Goal: Task Accomplishment & Management: Use online tool/utility

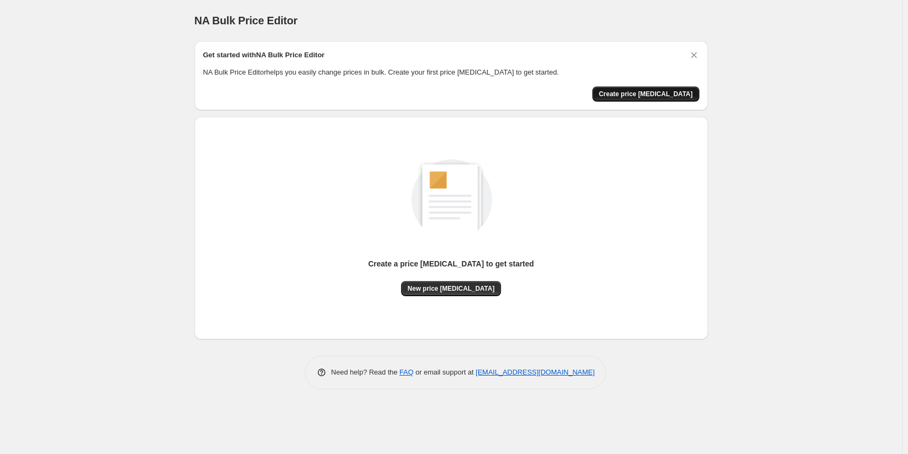
click at [655, 97] on span "Create price change job" at bounding box center [646, 94] width 94 height 9
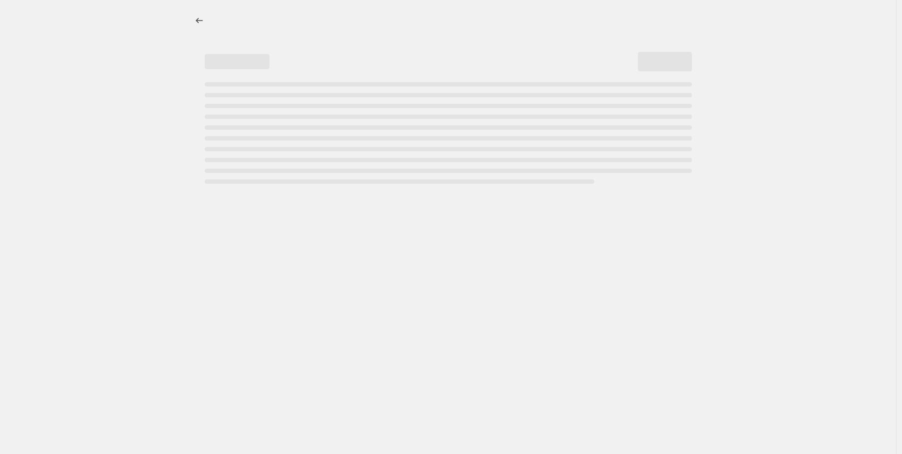
select select "percentage"
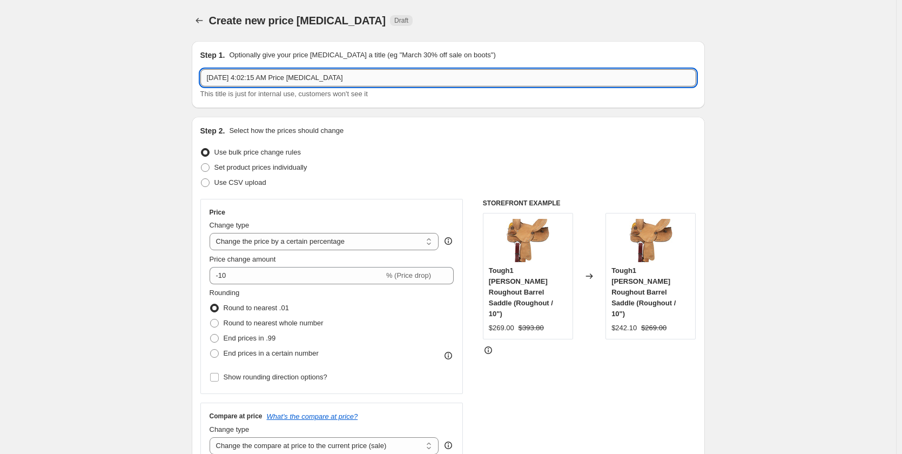
click at [234, 76] on input "Aug 12, 2025, 4:02:15 AM Price change job" at bounding box center [448, 77] width 496 height 17
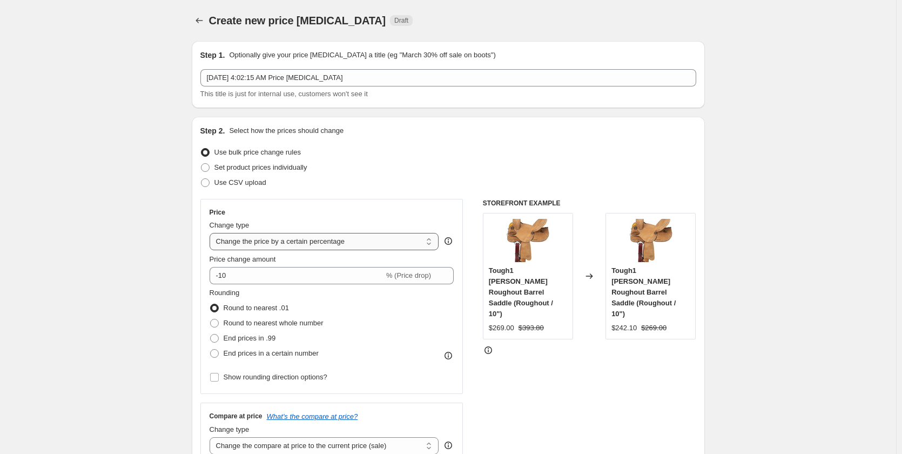
click at [249, 242] on select "Change the price to a certain amount Change the price by a certain amount Chang…" at bounding box center [325, 241] width 230 height 17
click at [267, 240] on select "Change the price to a certain amount Change the price by a certain amount Chang…" at bounding box center [325, 241] width 230 height 17
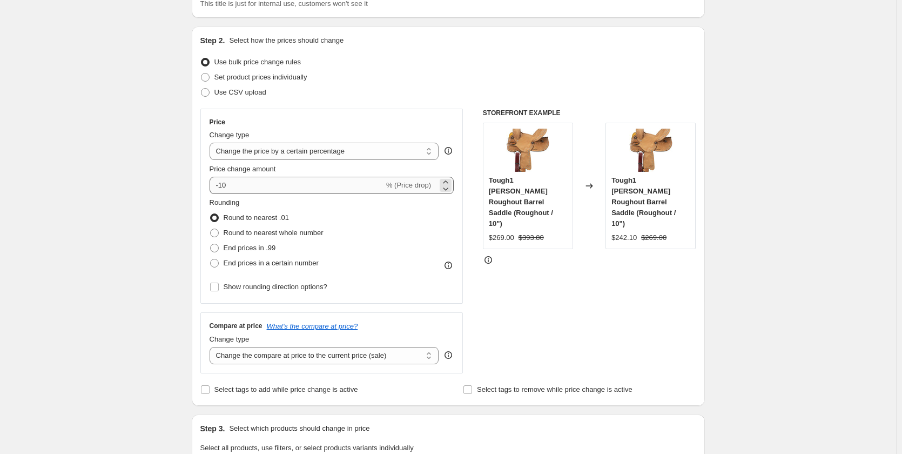
scroll to position [108, 0]
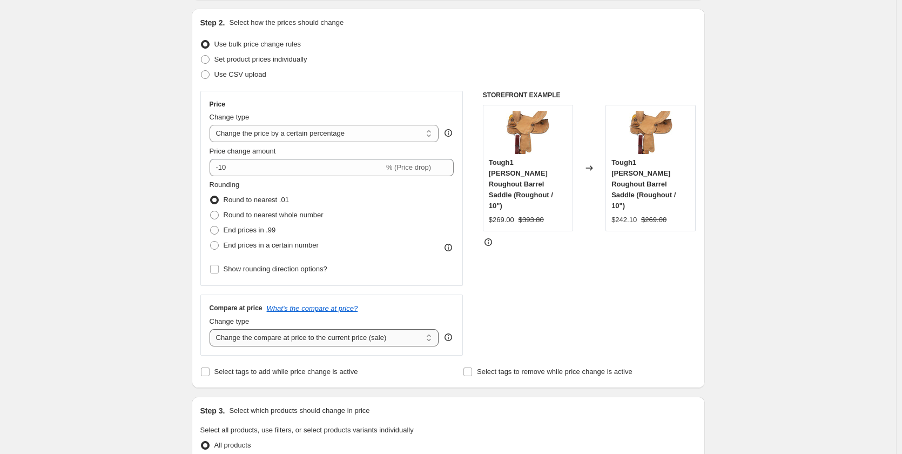
click at [311, 339] on select "Change the compare at price to the current price (sale) Change the compare at p…" at bounding box center [325, 337] width 230 height 17
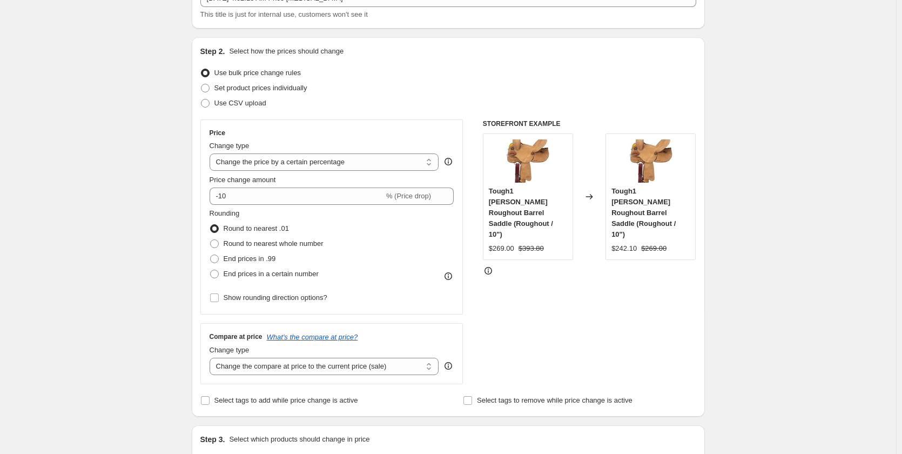
scroll to position [50, 0]
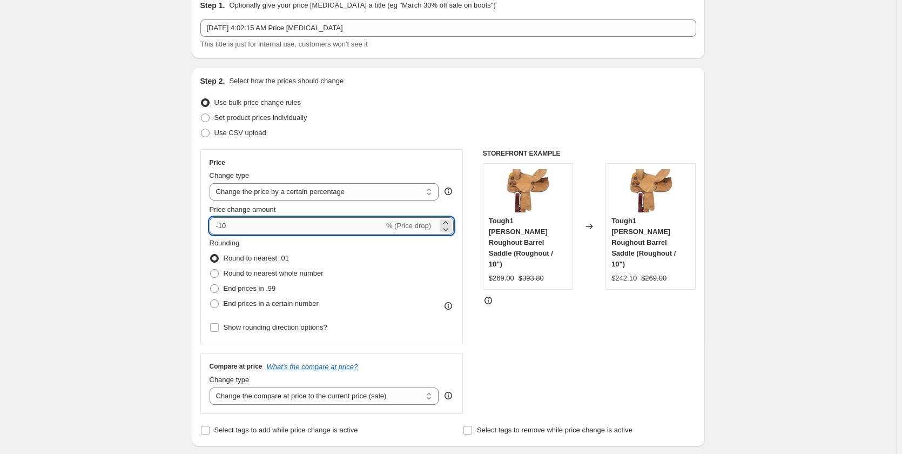
click at [261, 231] on input "-10" at bounding box center [297, 225] width 175 height 17
drag, startPoint x: 261, startPoint y: 230, endPoint x: 223, endPoint y: 226, distance: 38.6
click at [223, 226] on input "-10" at bounding box center [297, 225] width 175 height 17
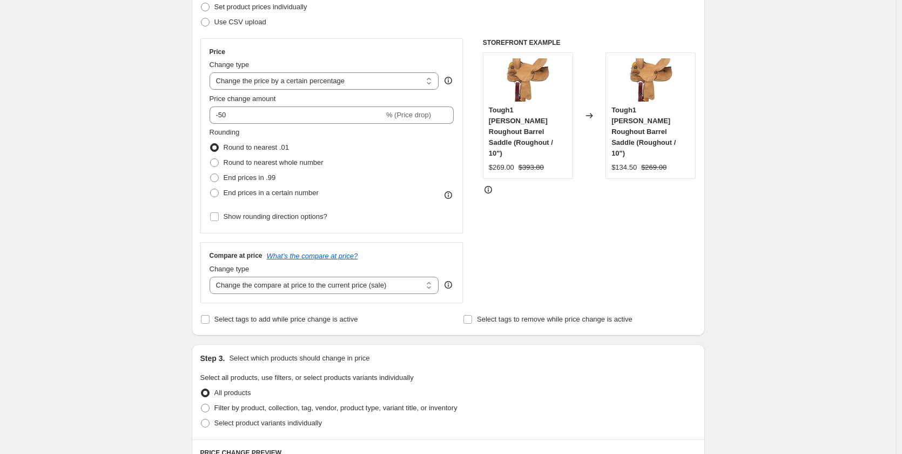
scroll to position [104, 0]
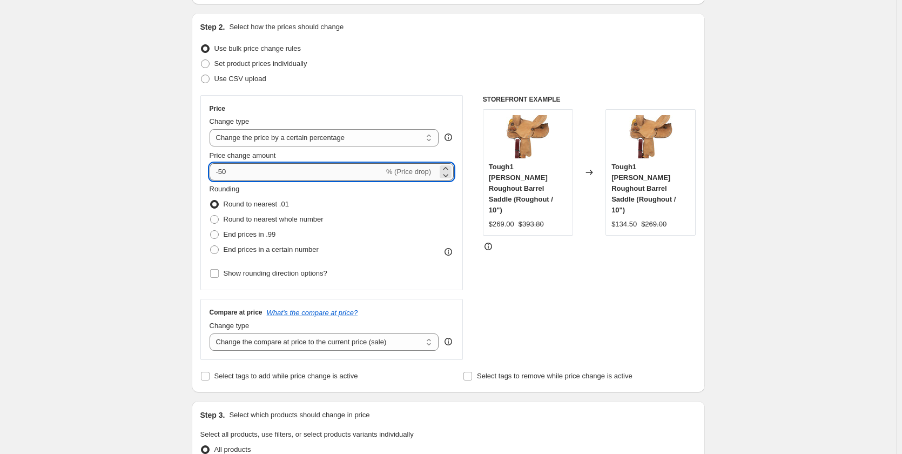
drag, startPoint x: 232, startPoint y: 175, endPoint x: 222, endPoint y: 175, distance: 10.3
click at [222, 175] on input "-50" at bounding box center [297, 171] width 175 height 17
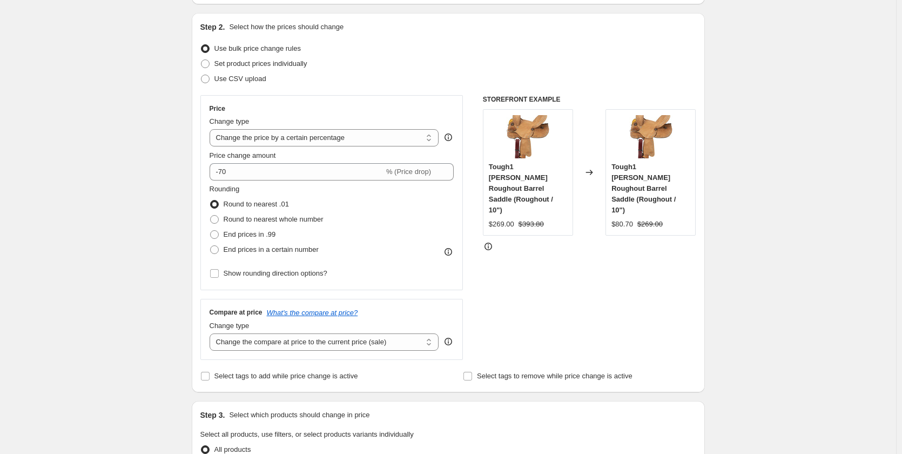
click at [119, 176] on div "Create new price change job. This page is ready Create new price change job Dra…" at bounding box center [448, 444] width 896 height 1097
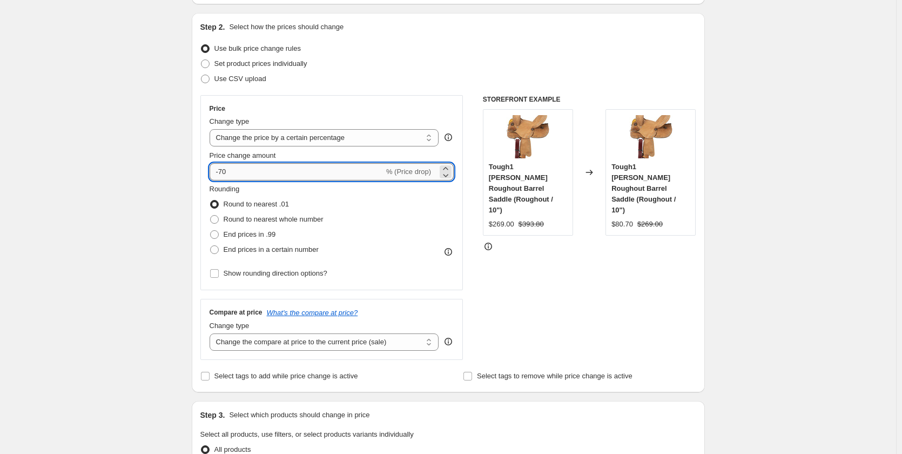
drag, startPoint x: 233, startPoint y: 170, endPoint x: 223, endPoint y: 170, distance: 9.7
click at [223, 170] on input "-70" at bounding box center [297, 171] width 175 height 17
click at [124, 173] on div "Create new price change job. This page is ready Create new price change job Dra…" at bounding box center [448, 444] width 896 height 1097
drag, startPoint x: 231, startPoint y: 170, endPoint x: 221, endPoint y: 171, distance: 10.3
click at [221, 171] on input "-80" at bounding box center [297, 171] width 175 height 17
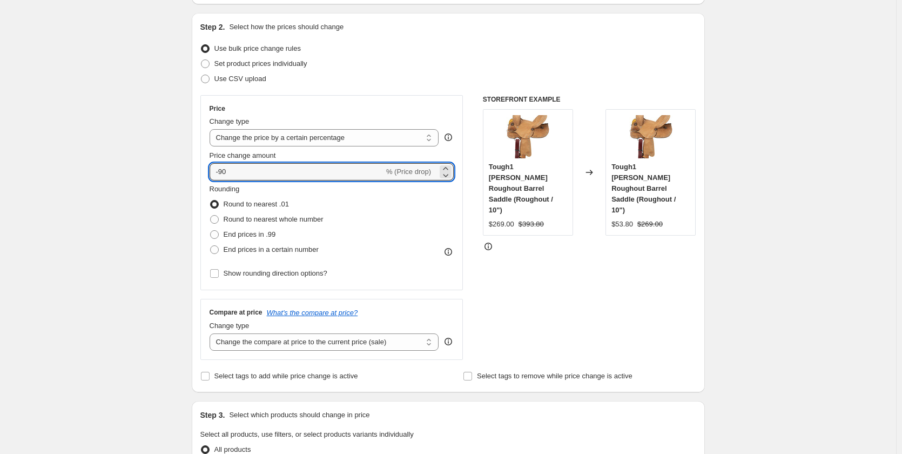
type input "-90"
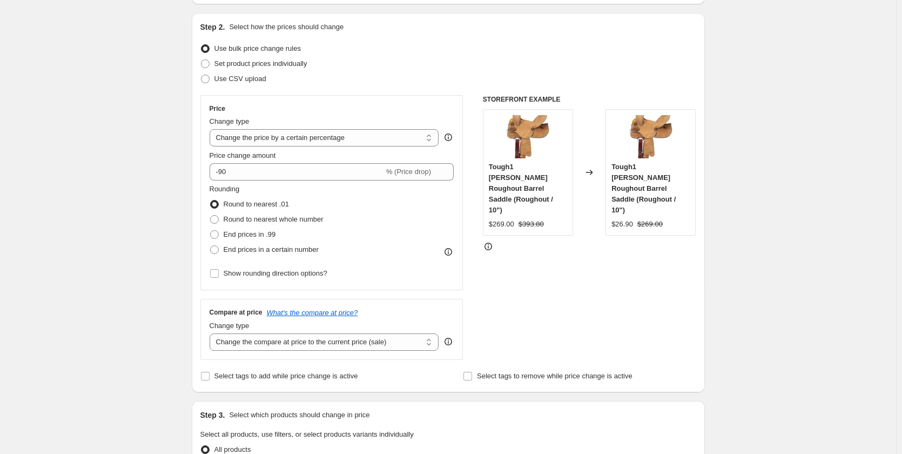
click at [153, 192] on div "Create new price change job. This page is ready Create new price change job Dra…" at bounding box center [448, 444] width 896 height 1097
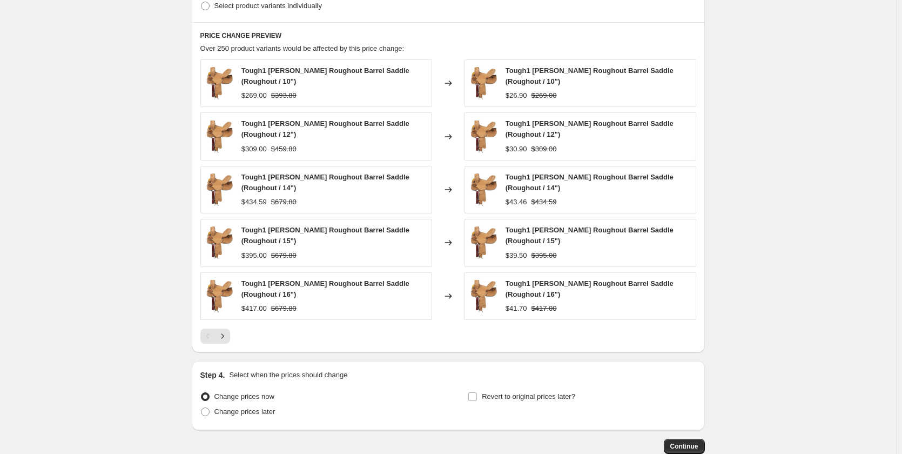
scroll to position [644, 0]
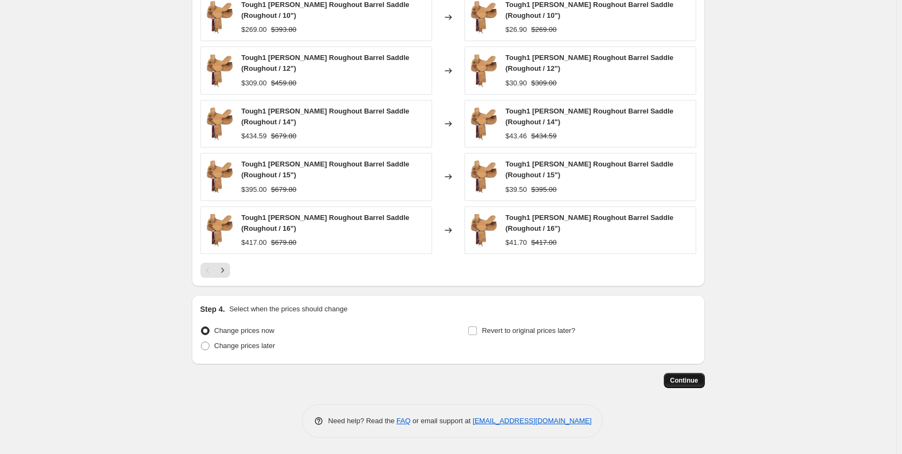
click at [695, 379] on span "Continue" at bounding box center [685, 380] width 28 height 9
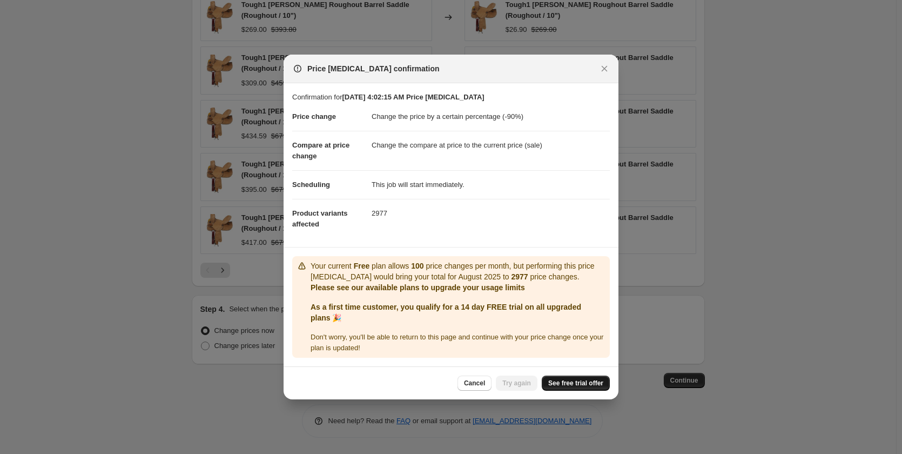
click at [574, 386] on span "See free trial offer" at bounding box center [575, 383] width 55 height 9
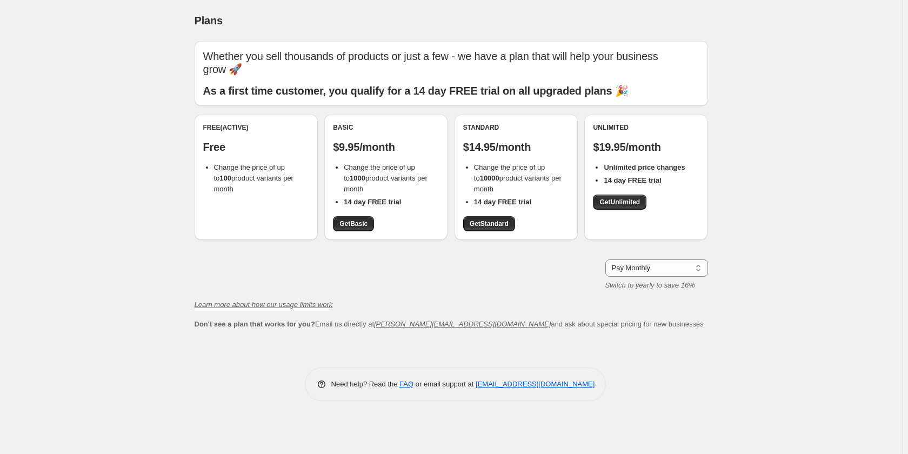
click at [251, 131] on div "Free (Active)" at bounding box center [256, 127] width 106 height 9
click at [491, 221] on span "Get Standard" at bounding box center [489, 223] width 39 height 9
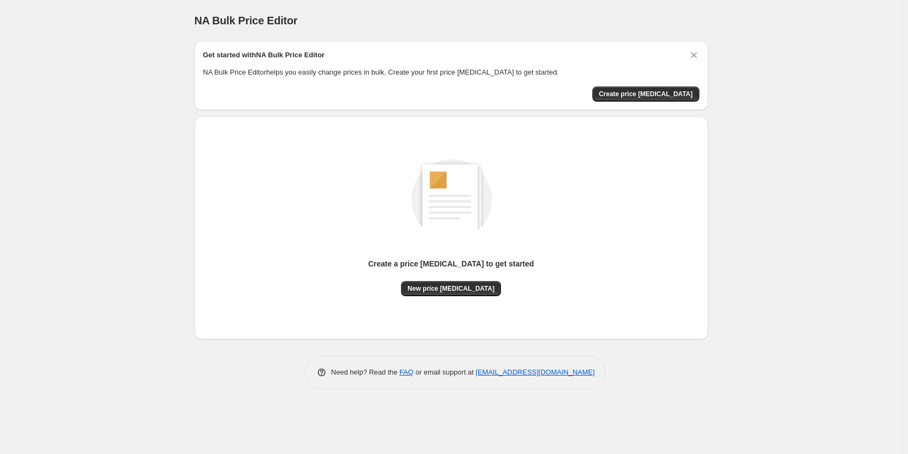
click at [77, 122] on div "NA Bulk Price Editor. This page is ready NA Bulk Price Editor Get started with …" at bounding box center [451, 227] width 902 height 454
